Goal: Task Accomplishment & Management: Manage account settings

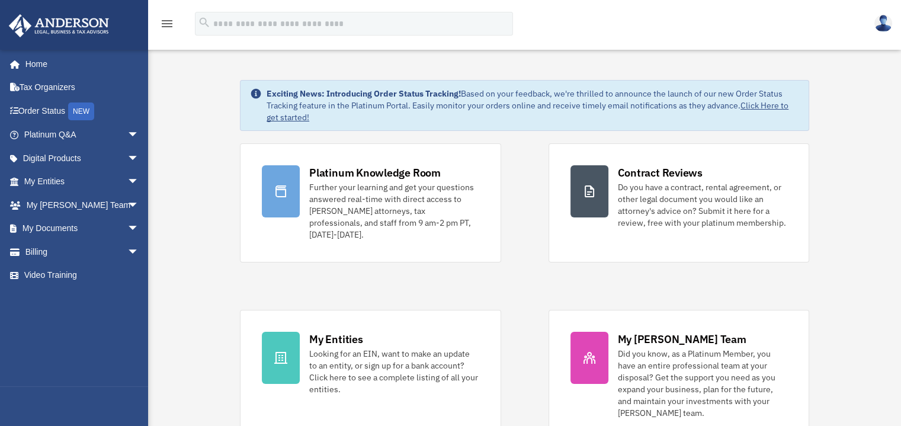
click at [164, 251] on div "Exciting News: Introducing Order Status Tracking! Based on your feedback, we're…" at bounding box center [524, 358] width 771 height 617
click at [127, 203] on span "arrow_drop_down" at bounding box center [139, 205] width 24 height 24
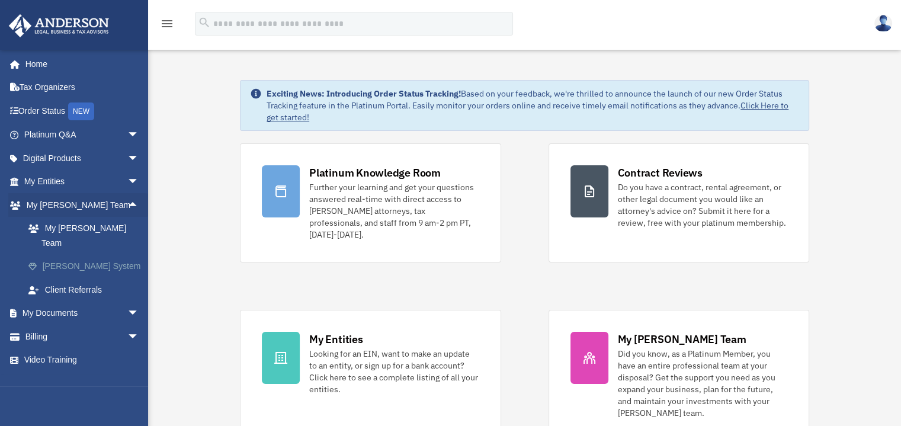
click at [97, 255] on link "[PERSON_NAME] System" at bounding box center [87, 267] width 140 height 24
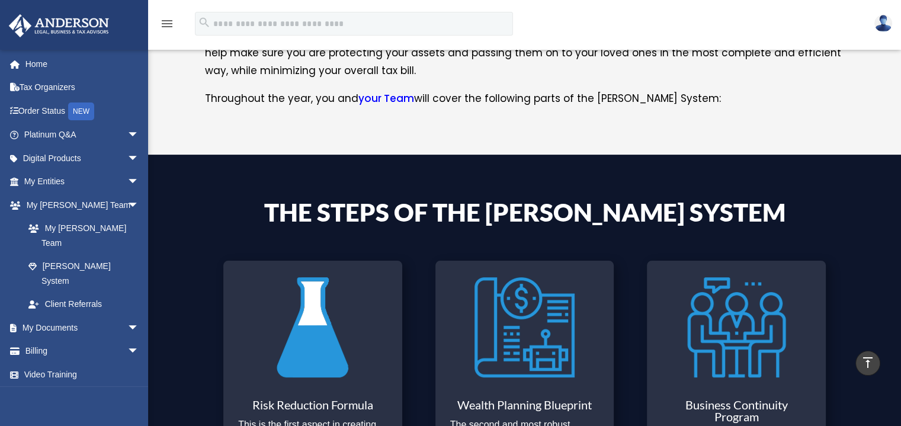
scroll to position [677, 0]
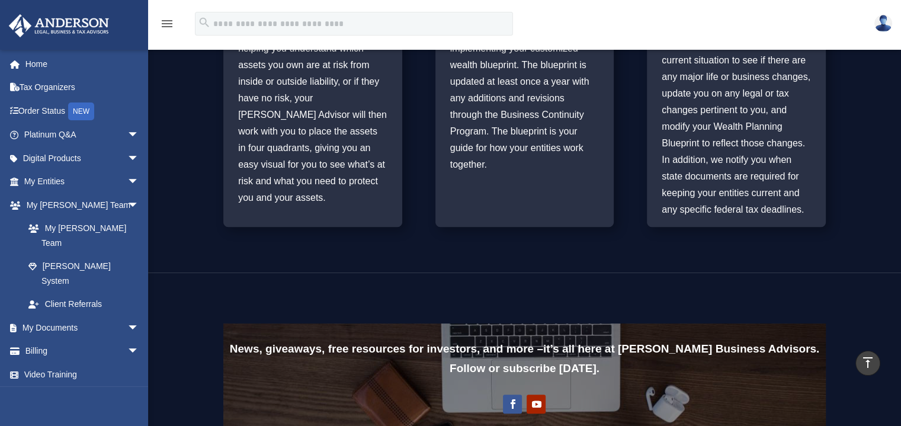
click at [249, 233] on div "Risk Reduction Formula This is the first aspect in creating your wealth plan fo…" at bounding box center [524, 39] width 603 height 406
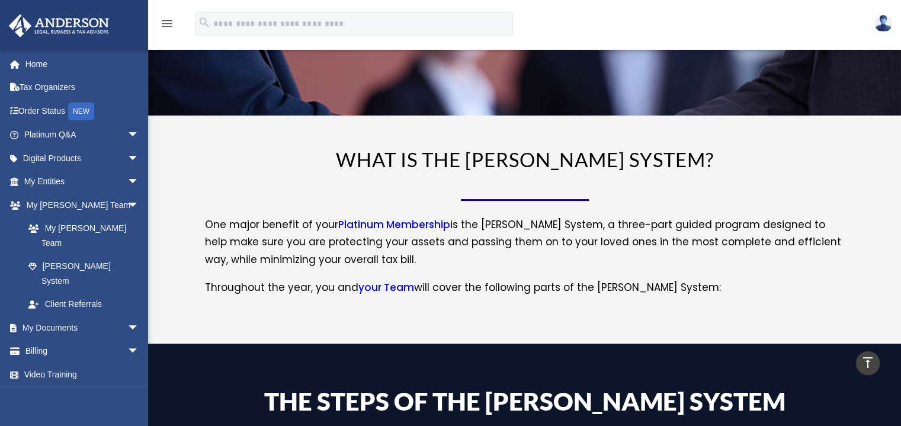
scroll to position [0, 0]
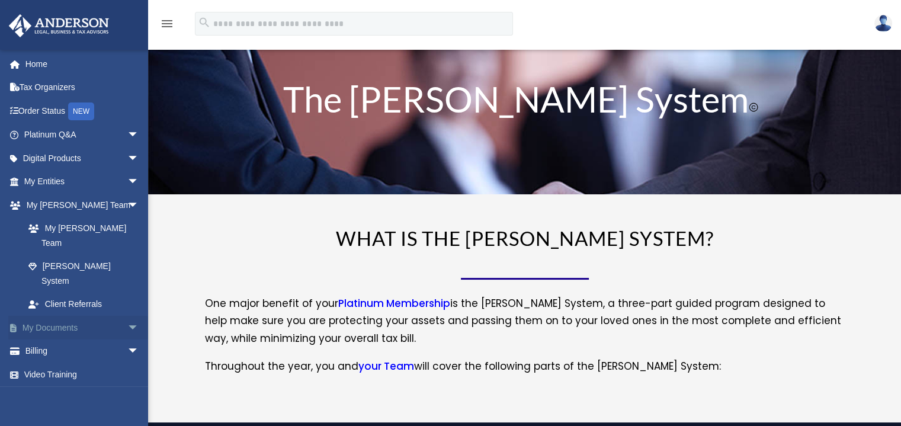
click at [127, 316] on span "arrow_drop_down" at bounding box center [139, 328] width 24 height 24
click at [46, 340] on link "Box" at bounding box center [87, 352] width 140 height 24
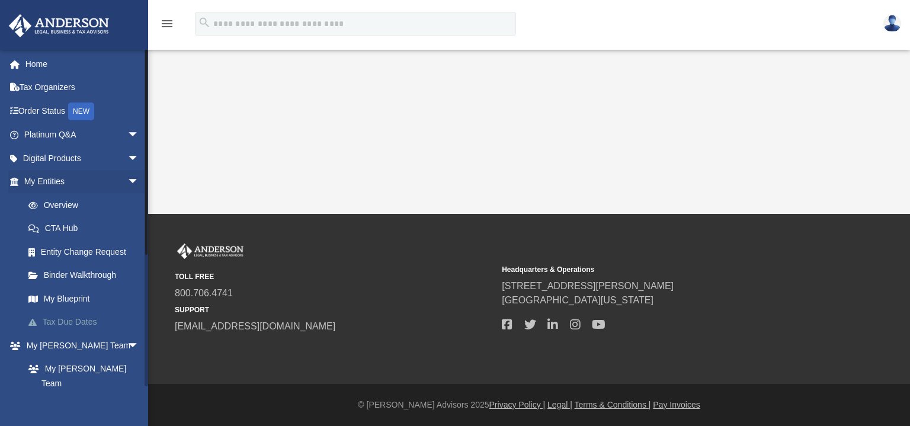
drag, startPoint x: 0, startPoint y: 0, endPoint x: 46, endPoint y: 322, distance: 325.1
click at [46, 322] on link "Tax Due Dates" at bounding box center [87, 322] width 140 height 24
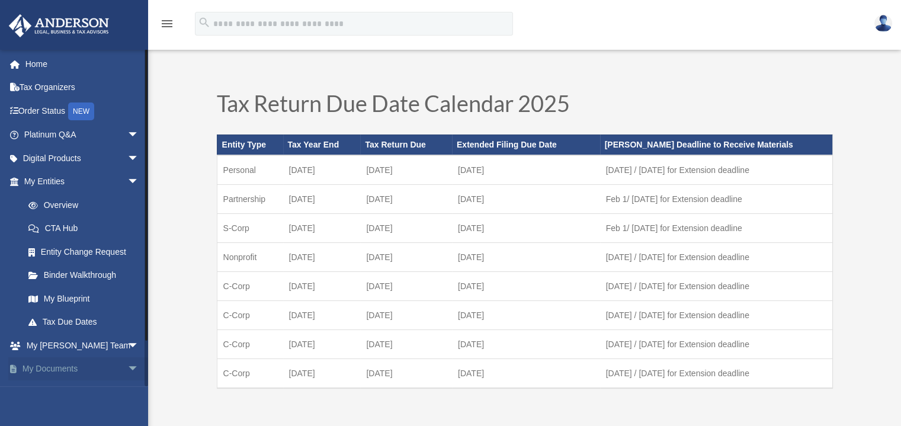
click at [127, 370] on span "arrow_drop_down" at bounding box center [139, 369] width 24 height 24
drag, startPoint x: 123, startPoint y: 368, endPoint x: 116, endPoint y: 398, distance: 30.5
click at [116, 398] on div "singin4jesus@ymail.com Sign Out singin4jesus@ymail.com Home Tax Organizers Orde…" at bounding box center [74, 262] width 148 height 426
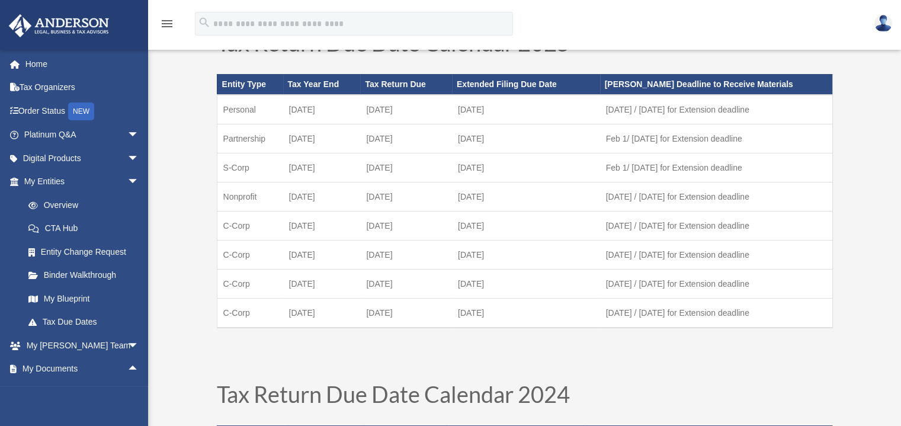
scroll to position [61, 0]
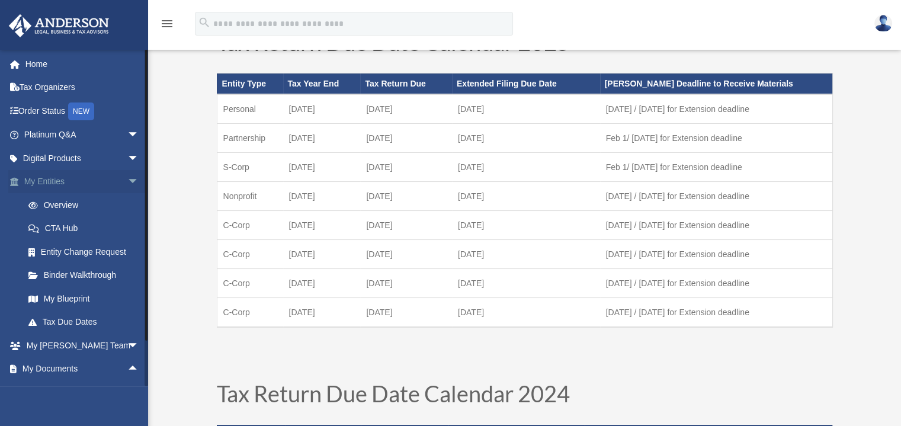
click at [127, 184] on span "arrow_drop_down" at bounding box center [139, 182] width 24 height 24
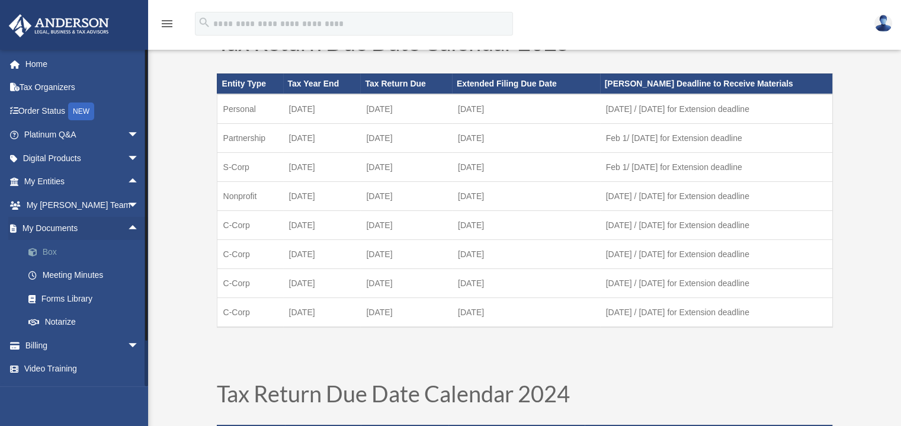
click at [46, 250] on link "Box" at bounding box center [87, 252] width 140 height 24
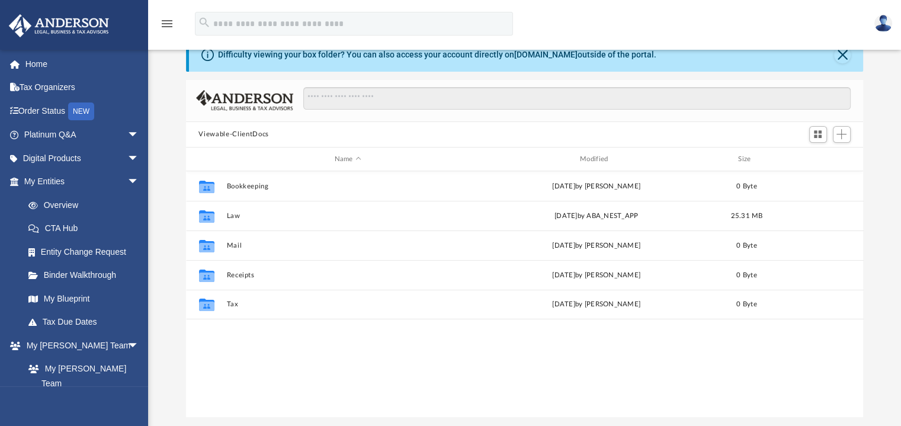
scroll to position [36, 0]
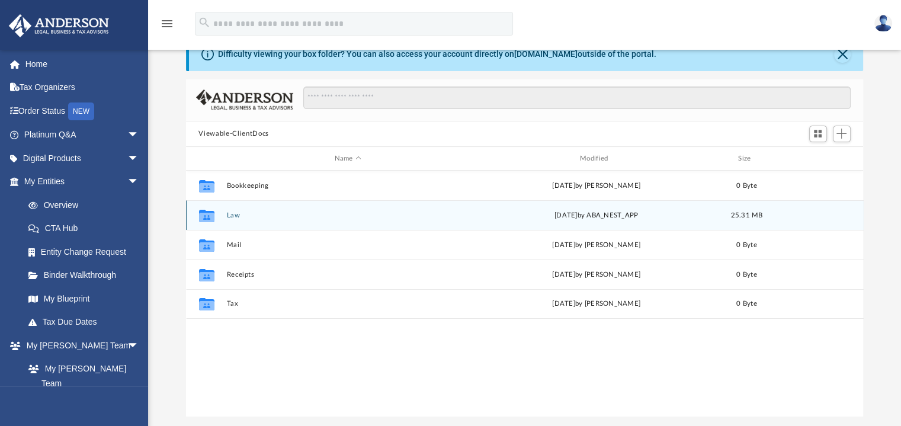
click at [526, 213] on div "[DATE] by ABA_NEST_APP" at bounding box center [596, 215] width 243 height 11
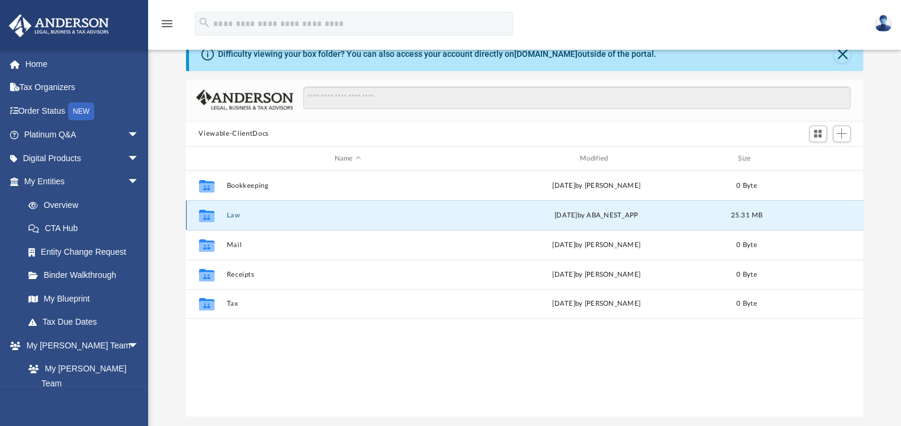
click at [317, 213] on button "Law" at bounding box center [347, 216] width 243 height 8
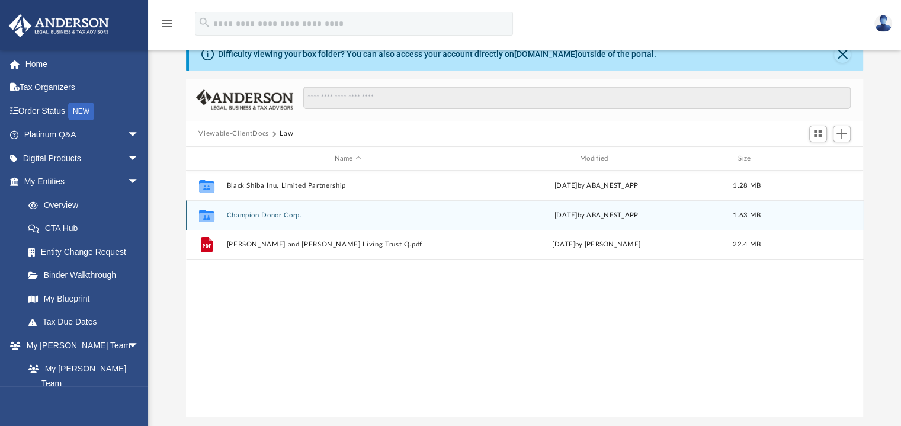
click at [317, 213] on button "Champion Donor Corp." at bounding box center [347, 216] width 243 height 8
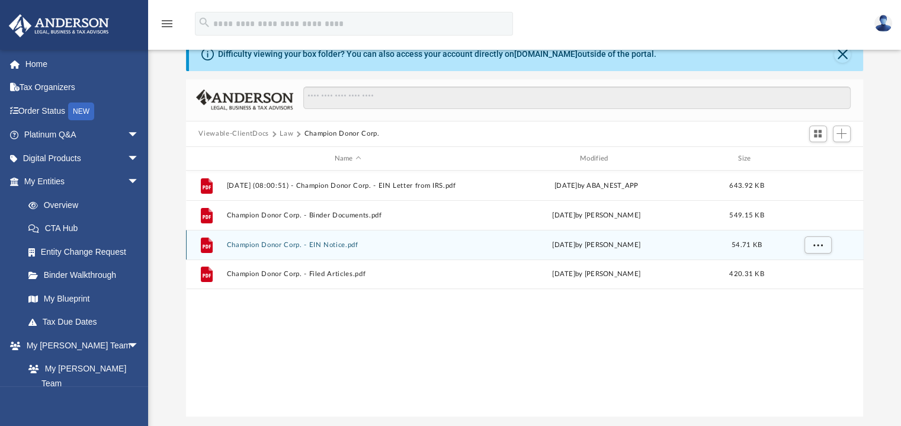
click at [413, 246] on button "Champion Donor Corp. - EIN Notice.pdf" at bounding box center [347, 245] width 243 height 8
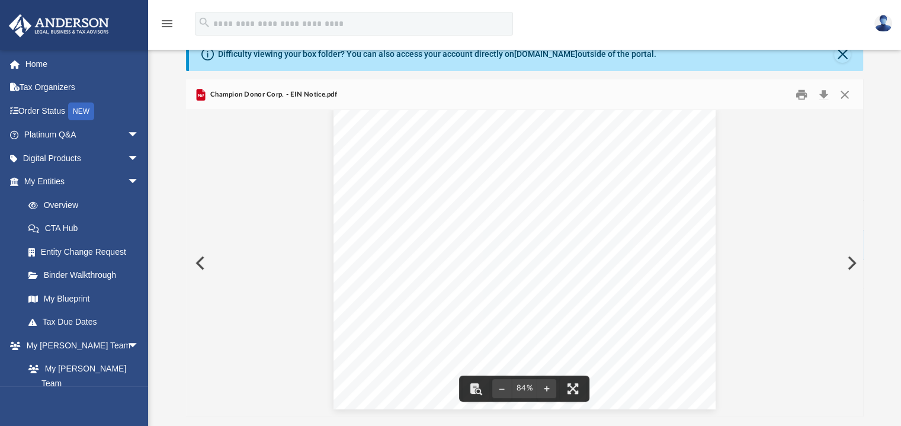
scroll to position [0, 0]
click at [844, 97] on button "Close" at bounding box center [844, 94] width 21 height 18
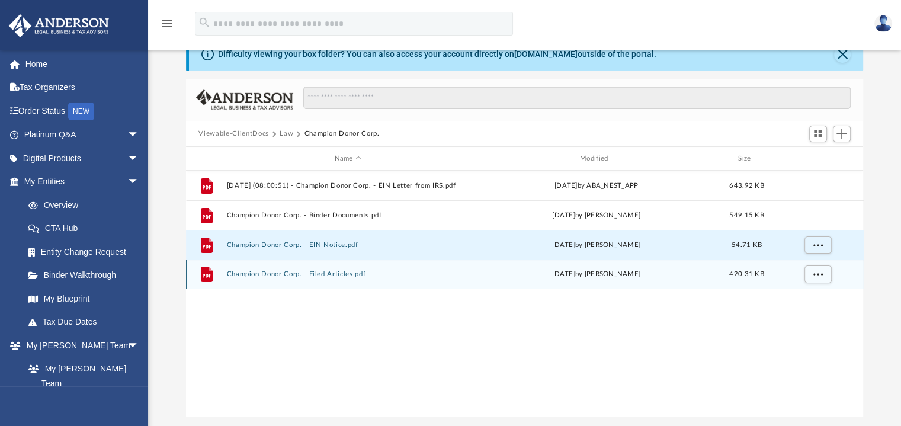
click at [412, 278] on div "File Champion Donor Corp. - Filed Articles.pdf Mon Aug 11 2025 by Crayton Olivi…" at bounding box center [525, 275] width 678 height 30
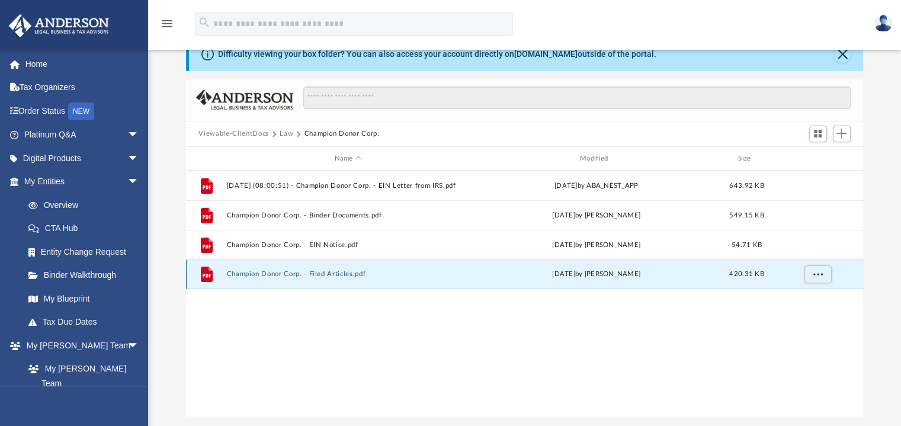
click at [373, 274] on button "Champion Donor Corp. - Filed Articles.pdf" at bounding box center [347, 275] width 243 height 8
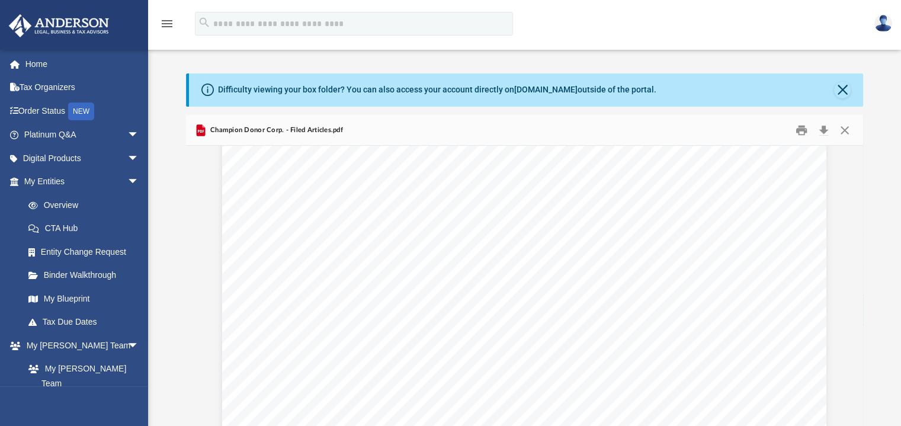
scroll to position [893, 0]
click at [849, 87] on button "Close" at bounding box center [842, 90] width 17 height 17
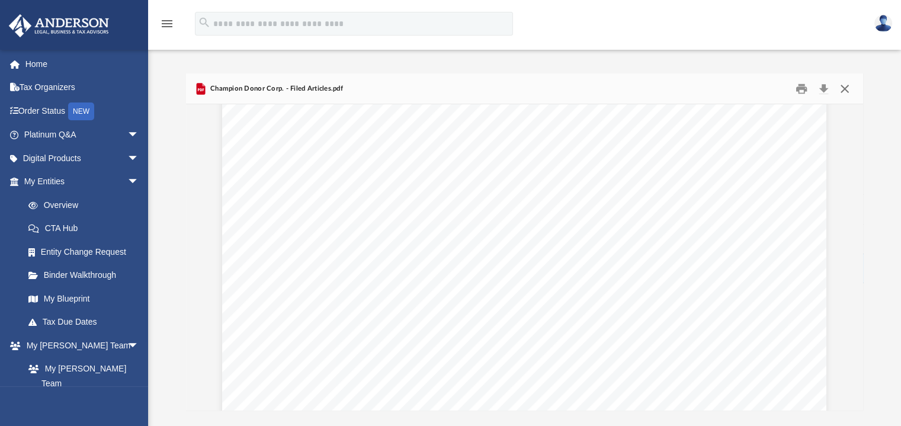
click at [846, 86] on button "Close" at bounding box center [844, 88] width 21 height 18
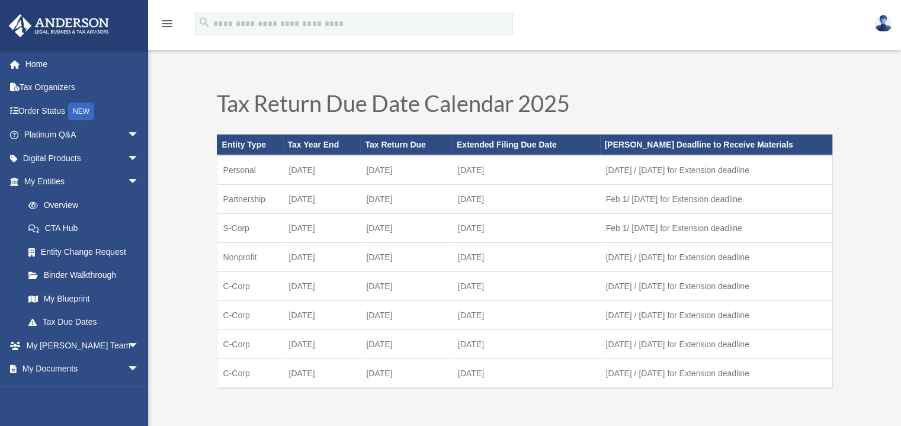
click at [127, 365] on span "arrow_drop_down" at bounding box center [139, 369] width 24 height 24
click at [127, 179] on span "arrow_drop_down" at bounding box center [139, 182] width 24 height 24
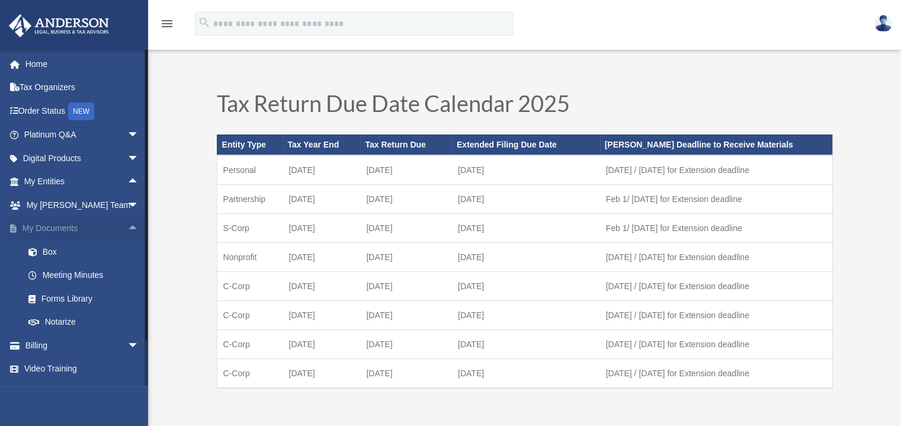
click at [127, 226] on span "arrow_drop_up" at bounding box center [139, 229] width 24 height 24
click at [127, 226] on span "arrow_drop_down" at bounding box center [139, 229] width 24 height 24
click at [50, 247] on link "Box" at bounding box center [87, 252] width 140 height 24
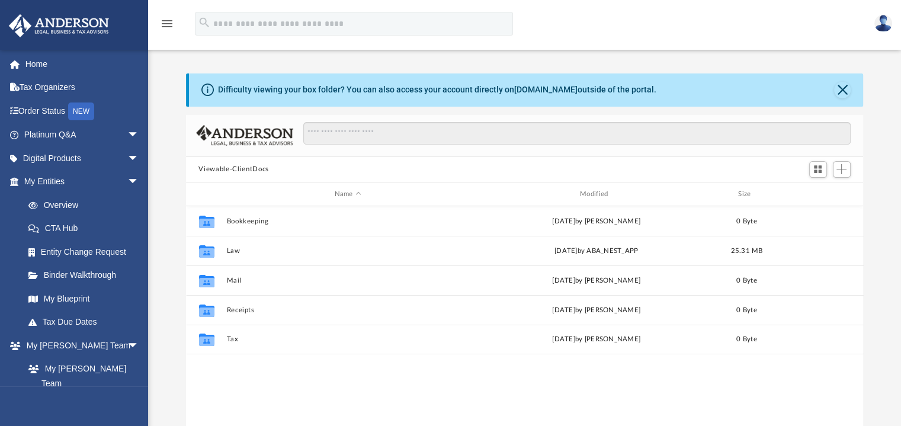
scroll to position [260, 668]
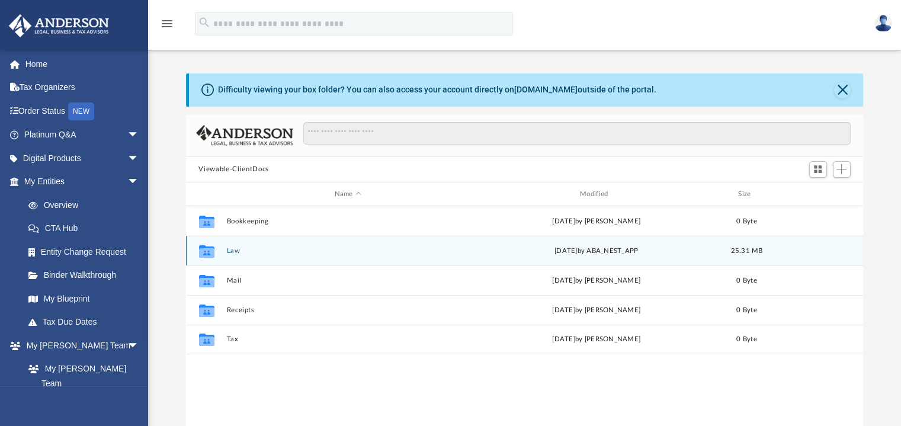
click at [267, 251] on button "Law" at bounding box center [347, 251] width 243 height 8
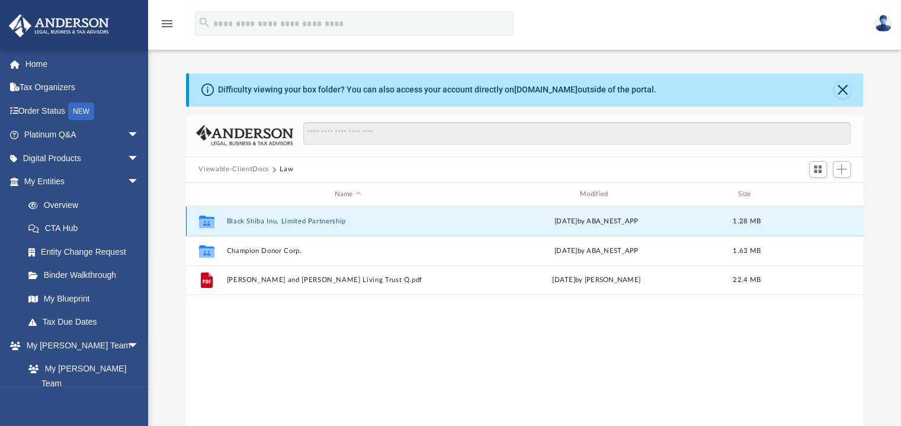
click at [386, 220] on button "Black Shiba Inu, Limited Partnership" at bounding box center [347, 221] width 243 height 8
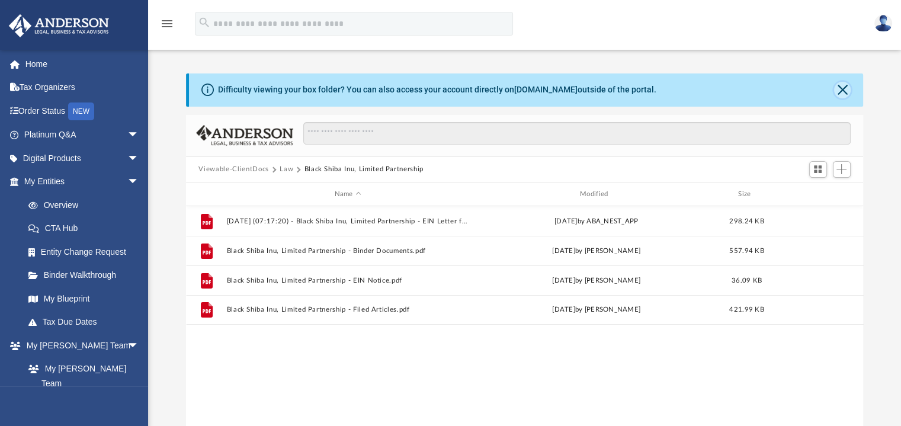
click at [845, 90] on button "Close" at bounding box center [842, 90] width 17 height 17
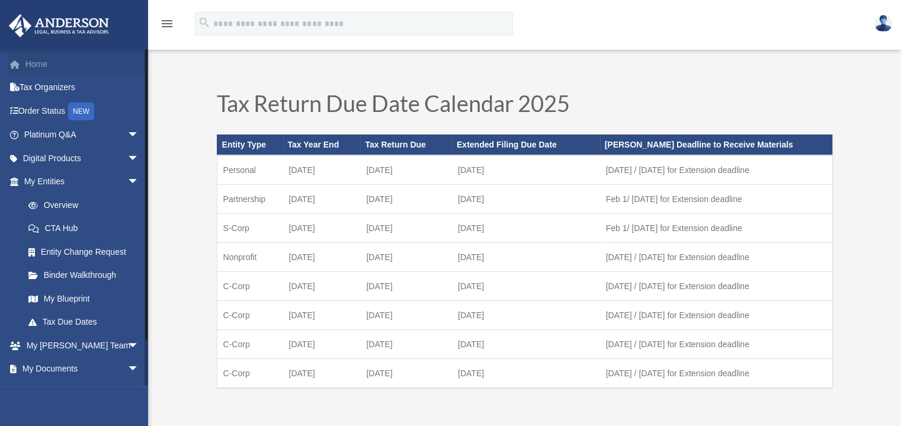
click at [36, 59] on link "Home" at bounding box center [82, 64] width 149 height 24
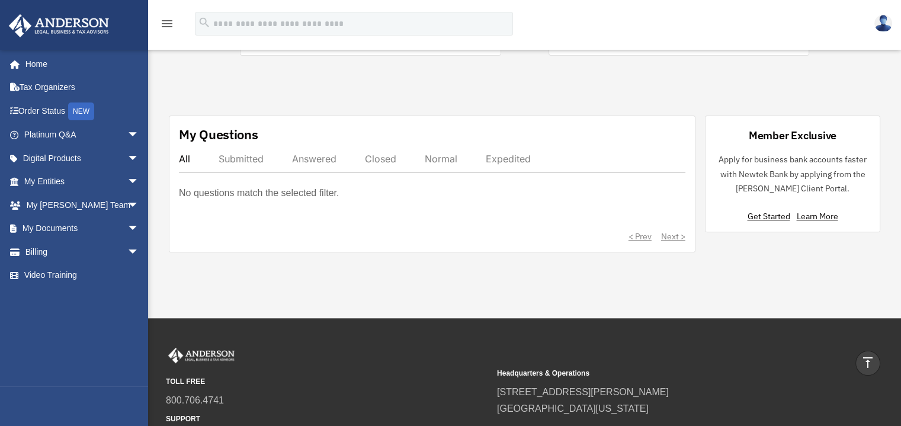
scroll to position [389, 0]
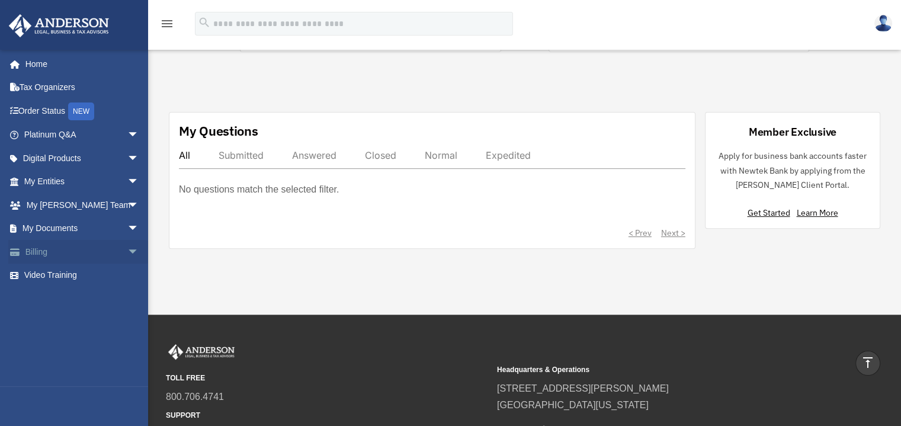
click at [127, 250] on span "arrow_drop_down" at bounding box center [139, 252] width 24 height 24
drag, startPoint x: 59, startPoint y: 299, endPoint x: 43, endPoint y: 299, distance: 16.0
click at [43, 299] on link "Past Invoices" at bounding box center [87, 299] width 140 height 24
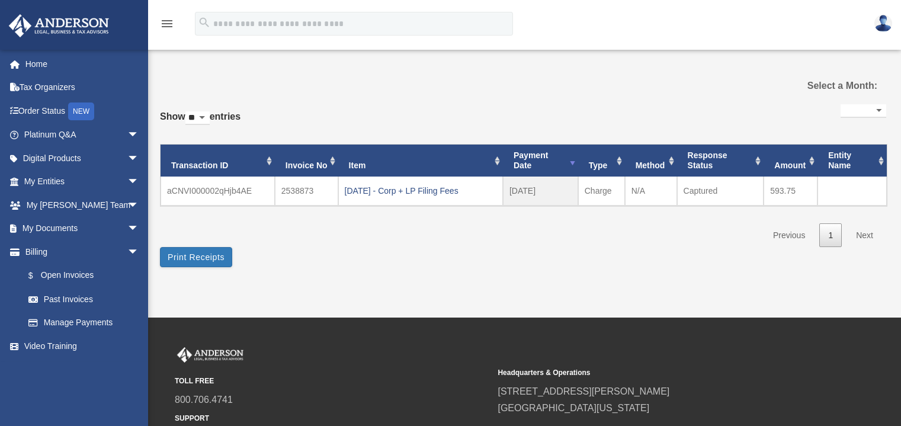
select select
click at [64, 322] on link "Manage Payments" at bounding box center [87, 323] width 140 height 24
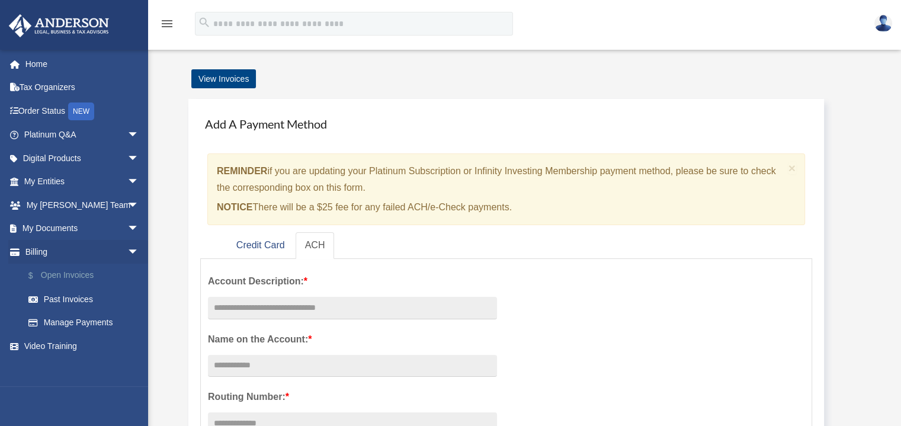
click at [75, 274] on link "$ Open Invoices" at bounding box center [87, 276] width 140 height 24
